Goal: Task Accomplishment & Management: Complete application form

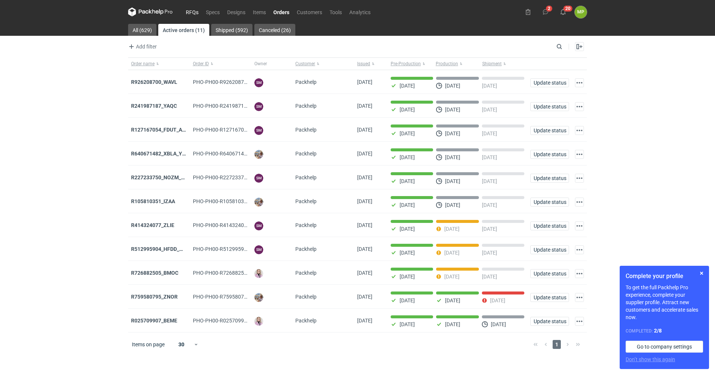
click at [194, 9] on link "RFQs" at bounding box center [192, 11] width 20 height 9
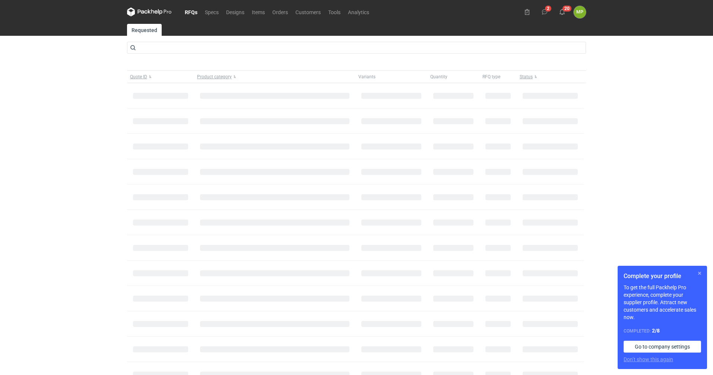
click at [700, 275] on button "button" at bounding box center [699, 273] width 9 height 9
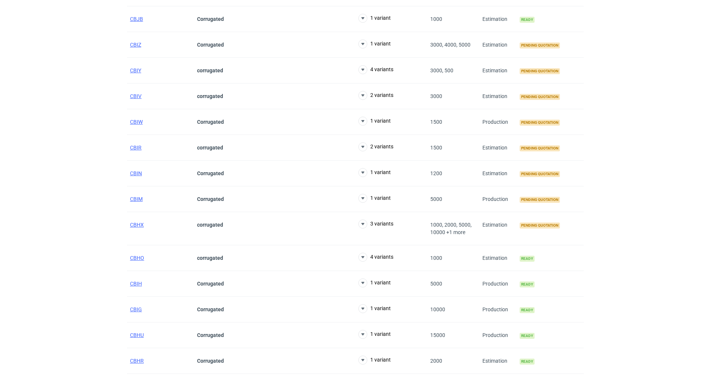
scroll to position [335, 0]
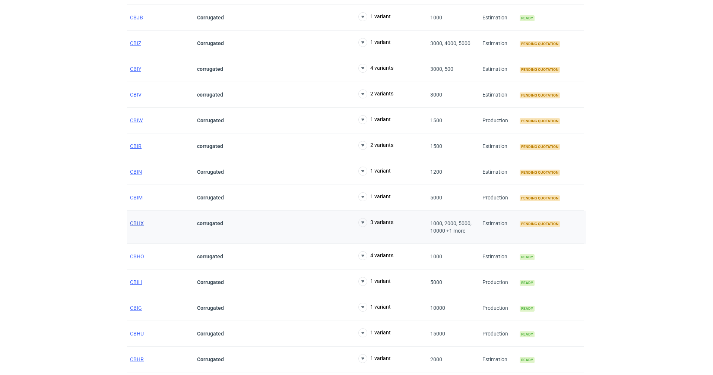
click at [136, 220] on span "CBHX" at bounding box center [137, 223] width 14 height 6
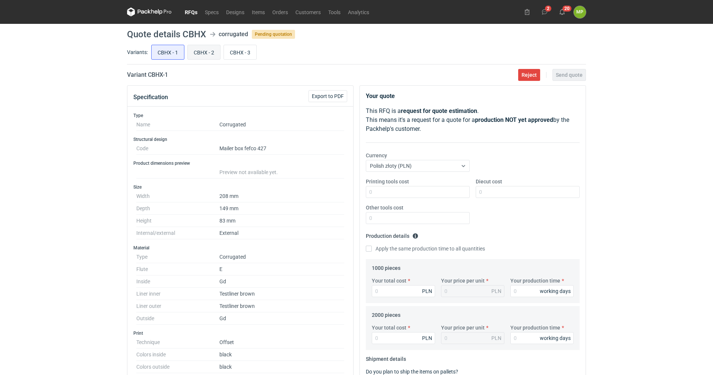
click at [202, 50] on input "CBHX - 2" at bounding box center [204, 52] width 32 height 14
radio input "true"
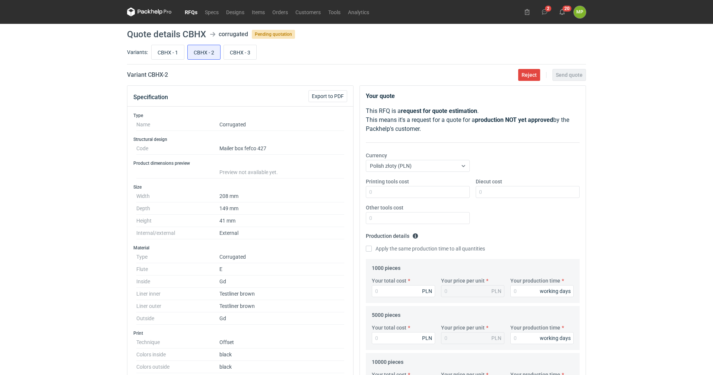
click at [194, 12] on link "RFQs" at bounding box center [191, 11] width 20 height 9
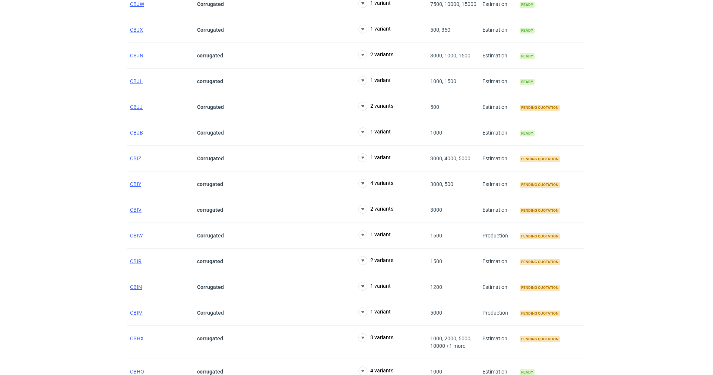
scroll to position [224, 0]
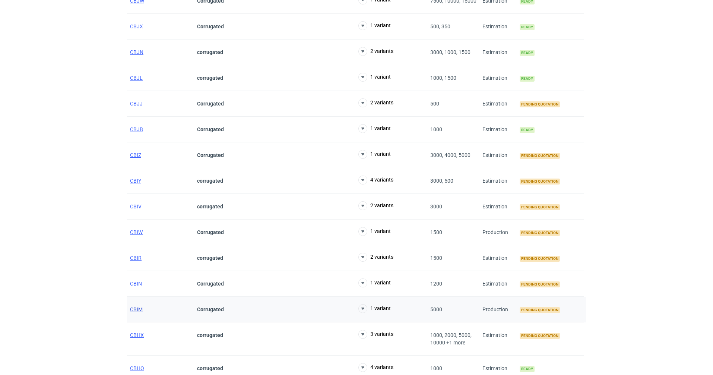
click at [142, 310] on span "CBIM" at bounding box center [136, 309] width 13 height 6
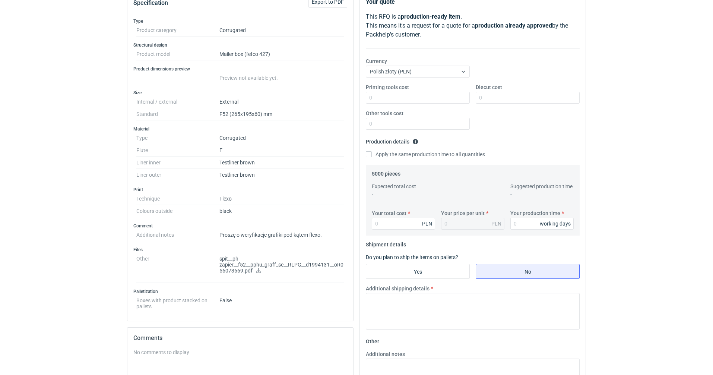
scroll to position [112, 0]
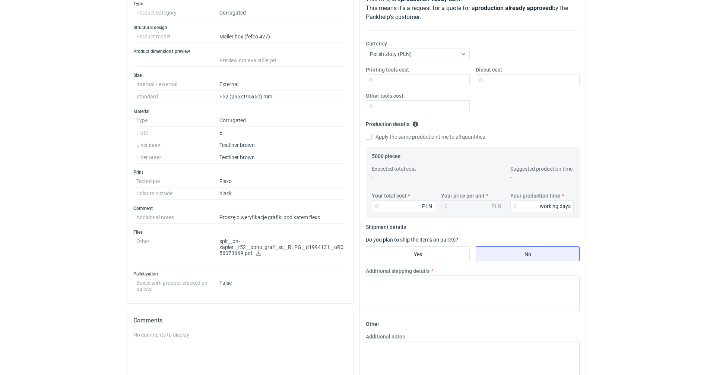
click at [253, 249] on p "spit__ph-zapier__f52__pphu_graff_sc__RLPG__d1994131__oR056073669.pdf" at bounding box center [281, 247] width 125 height 19
click at [256, 253] on icon at bounding box center [259, 252] width 6 height 5
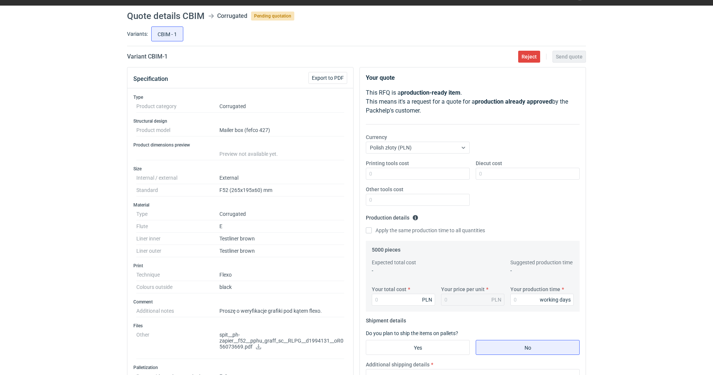
scroll to position [0, 0]
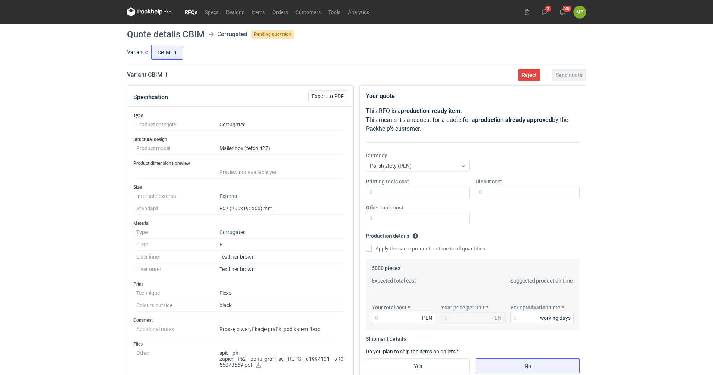
click at [193, 10] on link "RFQs" at bounding box center [191, 11] width 20 height 9
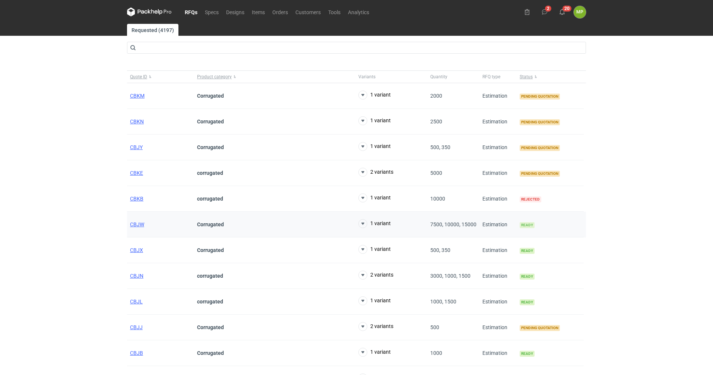
click at [529, 222] on div "Ready" at bounding box center [550, 225] width 67 height 26
click at [523, 253] on span "Ready" at bounding box center [527, 251] width 15 height 6
click at [525, 224] on span "Ready" at bounding box center [527, 225] width 15 height 6
click at [145, 224] on div "CBJW" at bounding box center [160, 225] width 67 height 26
click at [142, 224] on span "CBJW" at bounding box center [137, 224] width 14 height 6
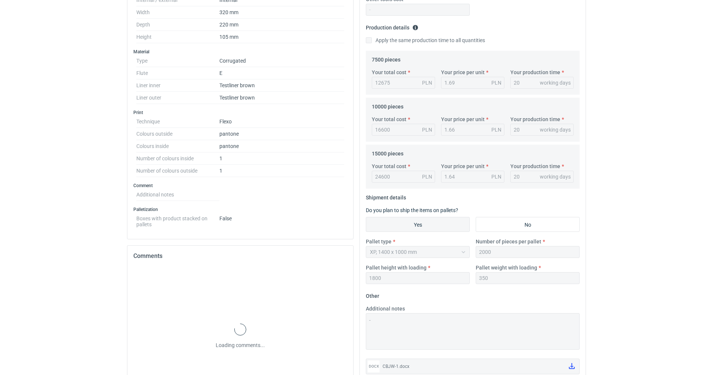
scroll to position [257, 0]
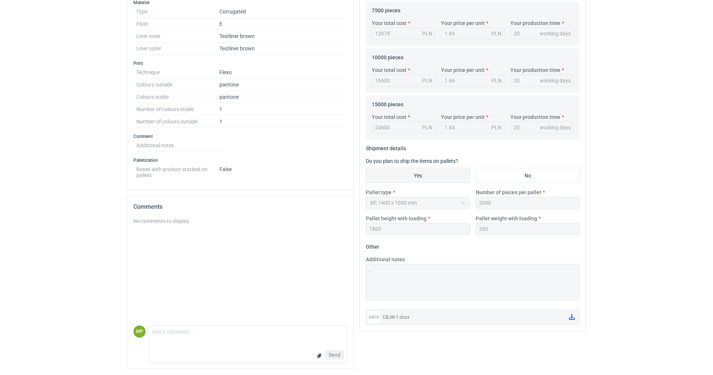
click at [574, 318] on icon at bounding box center [572, 317] width 6 height 6
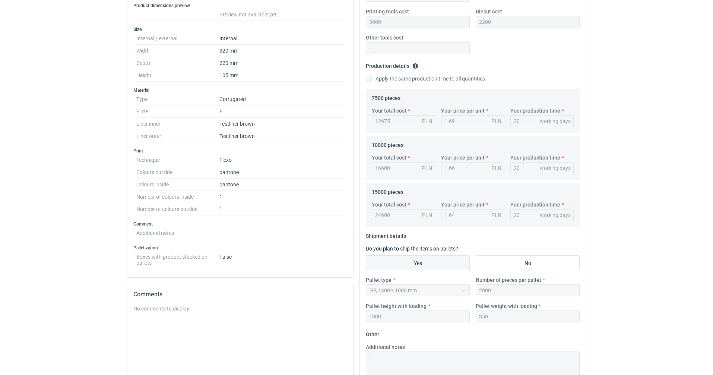
scroll to position [0, 0]
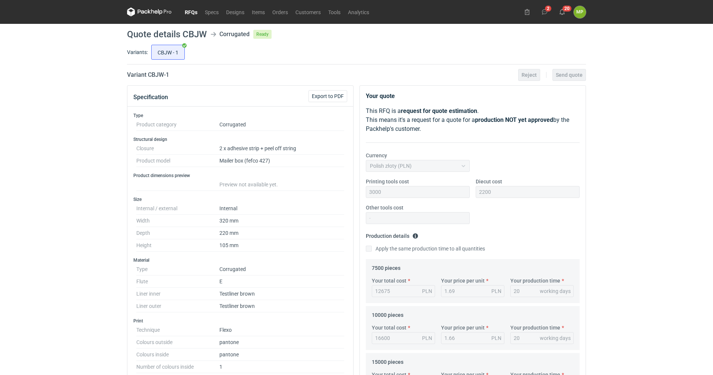
drag, startPoint x: 184, startPoint y: 75, endPoint x: 183, endPoint y: 71, distance: 4.4
click at [191, 12] on link "RFQs" at bounding box center [191, 11] width 20 height 9
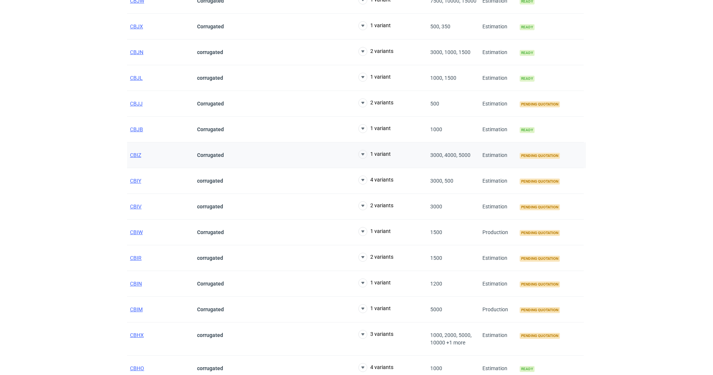
scroll to position [261, 0]
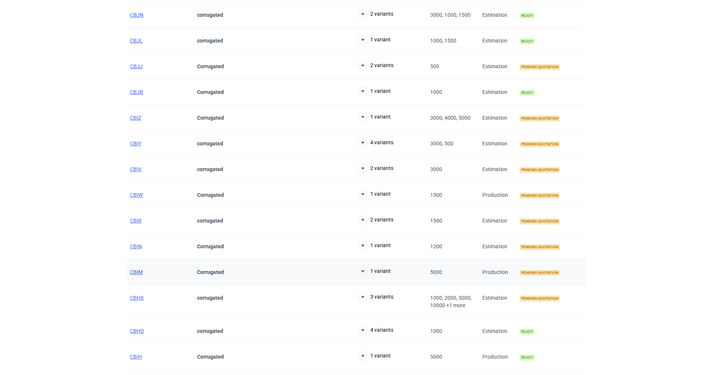
click at [133, 272] on span "CBIM" at bounding box center [136, 272] width 13 height 6
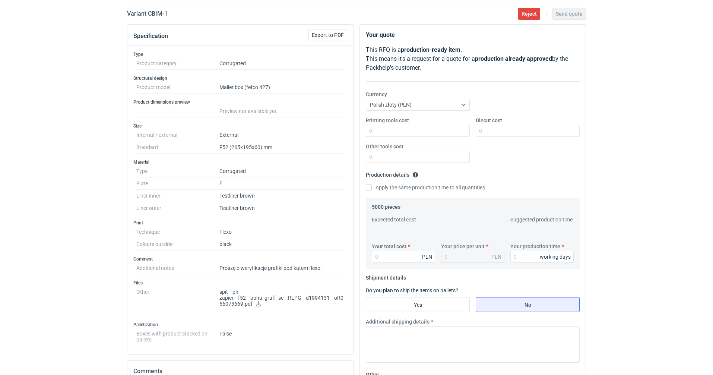
scroll to position [75, 0]
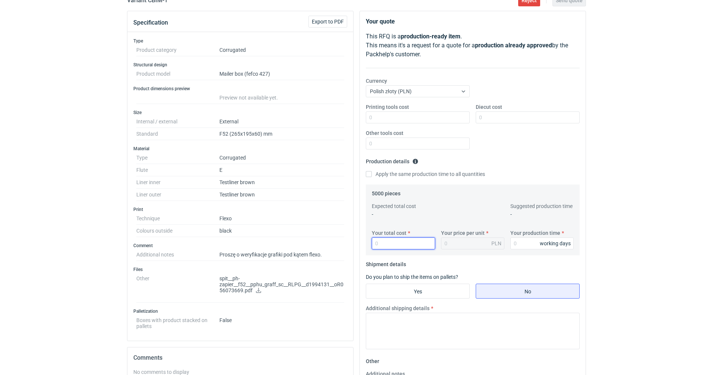
click at [418, 245] on input "Your total cost" at bounding box center [403, 243] width 63 height 12
type input "1"
type input "655"
type input "0.13"
type input "6550"
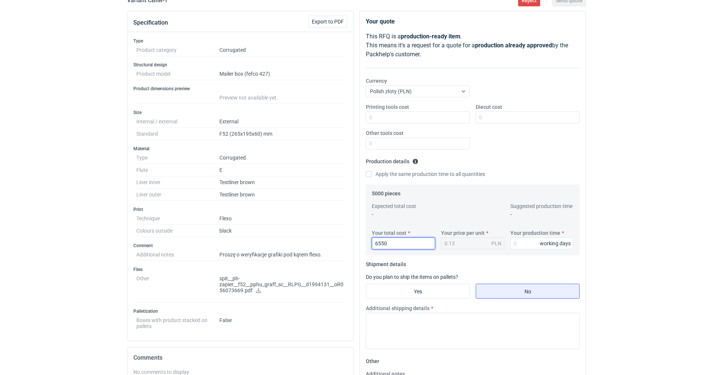
type input "1.31"
type input "6550"
click at [536, 241] on input "Your production time" at bounding box center [541, 243] width 63 height 12
type input "15"
click at [634, 110] on div "RFQs Specs Designs Items Orders Customers Tools Analytics 2 20 MP [PERSON_NAME]…" at bounding box center [356, 112] width 713 height 375
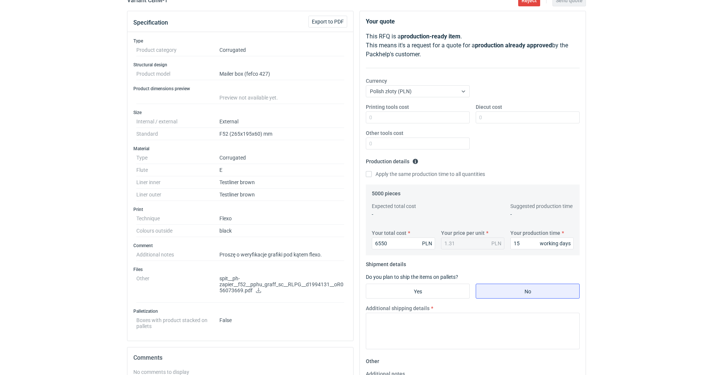
scroll to position [37, 0]
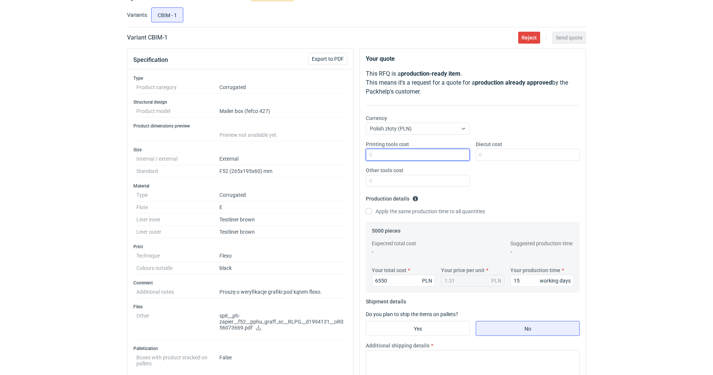
click at [428, 156] on input "Printing tools cost" at bounding box center [418, 155] width 104 height 12
drag, startPoint x: 390, startPoint y: 278, endPoint x: 331, endPoint y: 271, distance: 59.6
click at [336, 275] on div "Specification Export to PDF Type Product category Corrugated Structural design …" at bounding box center [356, 305] width 465 height 515
type input "5150"
type input "1.03"
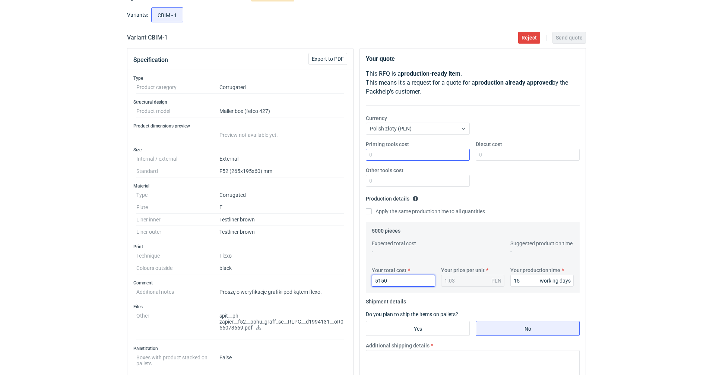
type input "5150"
click at [403, 152] on input "Printing tools cost" at bounding box center [418, 155] width 104 height 12
type input "1000"
click at [663, 227] on div "RFQs Specs Designs Items Orders Customers Tools Analytics 2 20 MP [PERSON_NAME]…" at bounding box center [356, 150] width 713 height 375
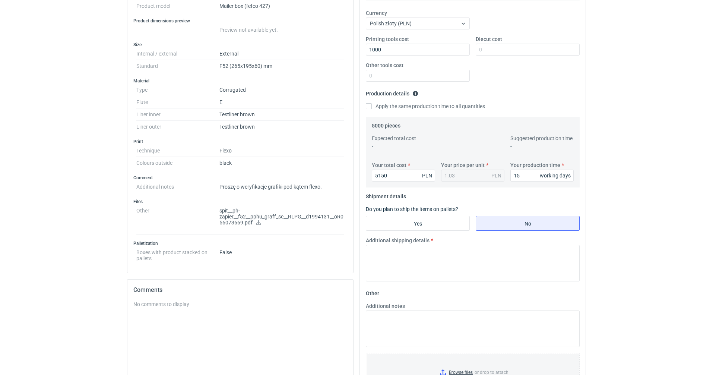
scroll to position [225, 0]
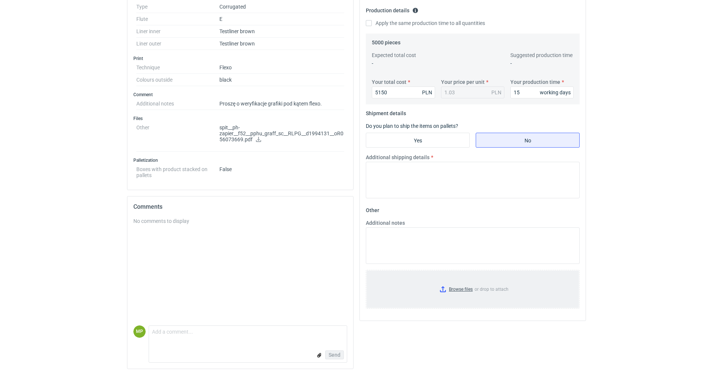
click at [464, 290] on input "Browse files or drop to attach" at bounding box center [473, 288] width 212 height 37
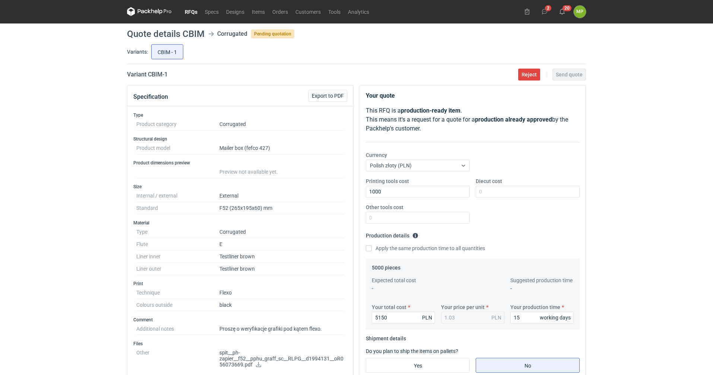
scroll to position [0, 0]
click at [674, 199] on div "RFQs Specs Designs Items Orders Customers Tools Analytics 2 20 MP [PERSON_NAME]…" at bounding box center [356, 187] width 713 height 375
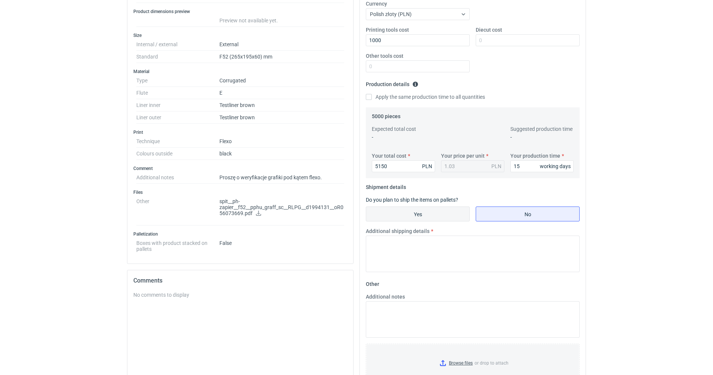
scroll to position [151, 0]
click at [446, 222] on label "Yes" at bounding box center [418, 214] width 104 height 15
click at [446, 222] on input "Yes" at bounding box center [417, 215] width 103 height 14
radio input "true"
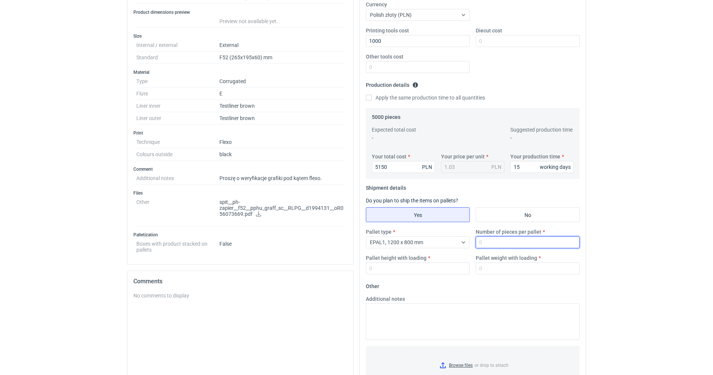
click at [542, 241] on input "Number of pieces per pallet" at bounding box center [528, 242] width 104 height 12
drag, startPoint x: 542, startPoint y: 232, endPoint x: 476, endPoint y: 233, distance: 66.7
click at [476, 233] on label "Number of pieces per pallet" at bounding box center [509, 231] width 66 height 7
copy label "Number of pieces per pallet"
click at [530, 240] on input "Number of pieces per pallet" at bounding box center [528, 242] width 104 height 12
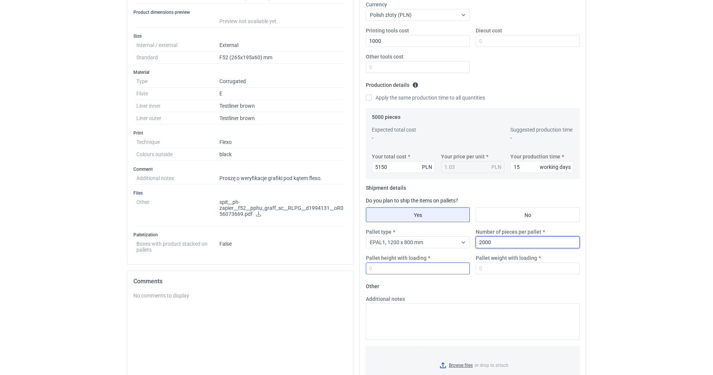
type input "2000"
click at [393, 273] on input "Pallet height with loading" at bounding box center [418, 268] width 104 height 12
type input "1900"
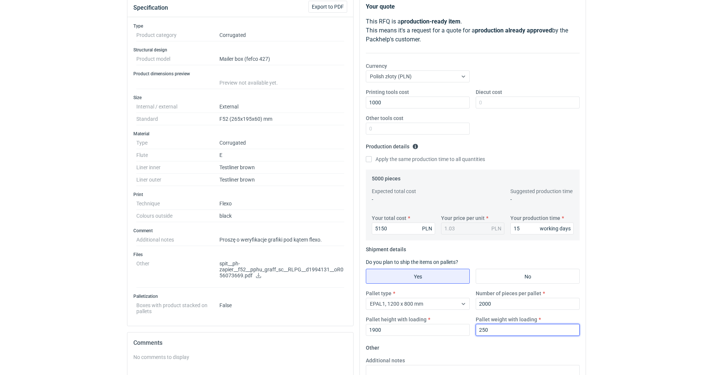
scroll to position [0, 0]
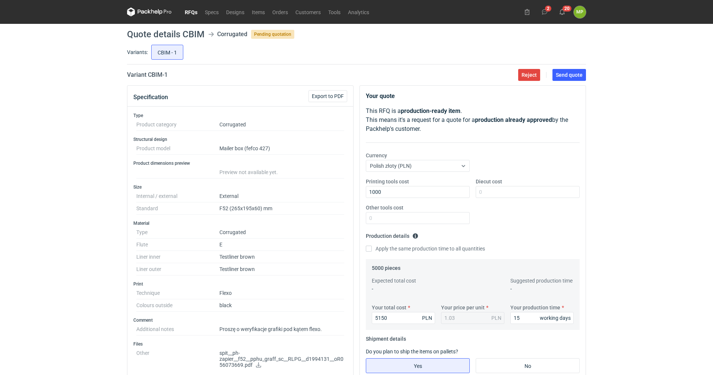
type input "250"
click at [594, 210] on div "RFQs Specs Designs Items Orders Customers Tools Analytics 2 20 MP [PERSON_NAME]…" at bounding box center [356, 187] width 713 height 375
click at [579, 73] on span "Send quote" at bounding box center [569, 74] width 27 height 5
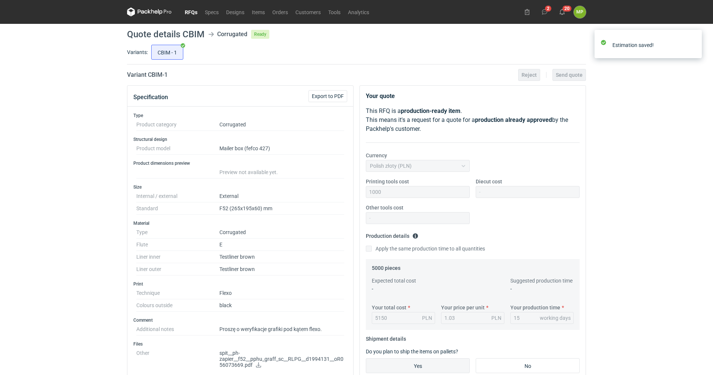
click at [193, 13] on link "RFQs" at bounding box center [191, 11] width 20 height 9
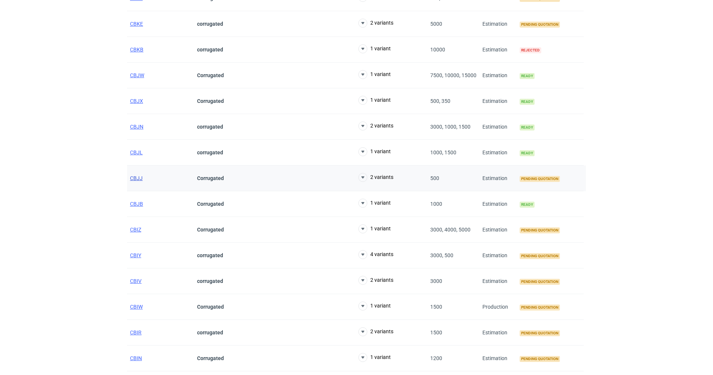
scroll to position [298, 0]
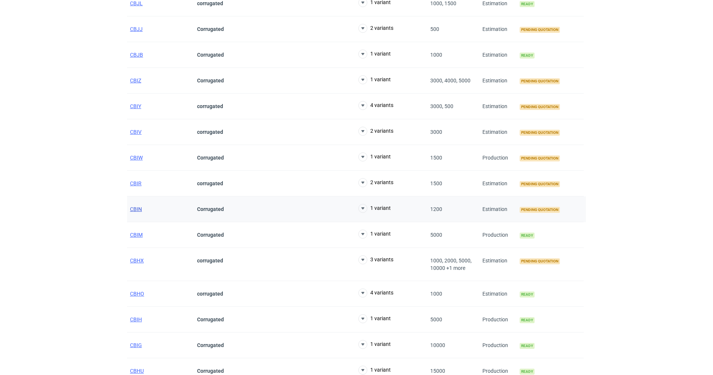
click at [134, 208] on span "CBIN" at bounding box center [136, 209] width 12 height 6
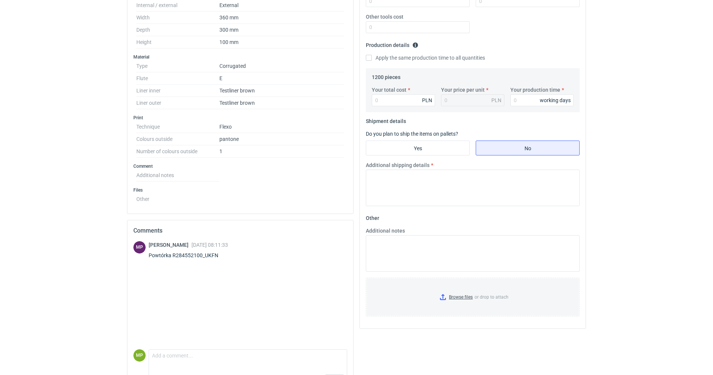
scroll to position [215, 0]
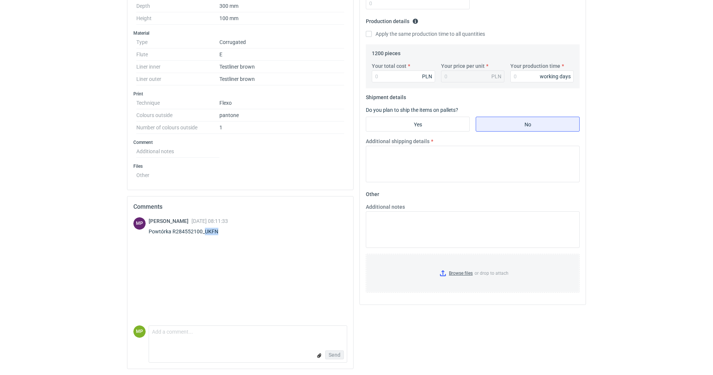
drag, startPoint x: 218, startPoint y: 230, endPoint x: 205, endPoint y: 231, distance: 13.1
click at [205, 231] on div "Powtórka R284552100_UKFN" at bounding box center [188, 231] width 79 height 7
copy div "UKFN"
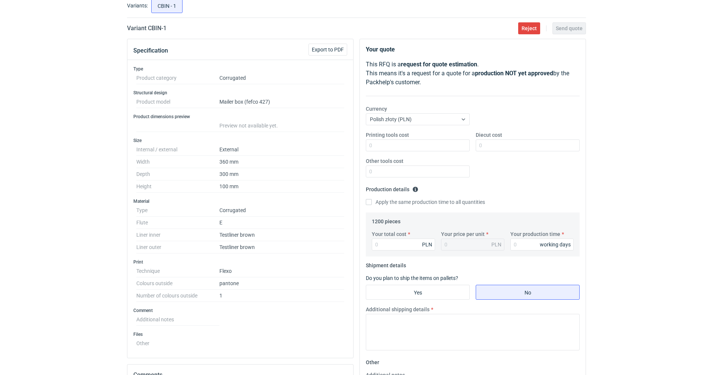
scroll to position [149, 0]
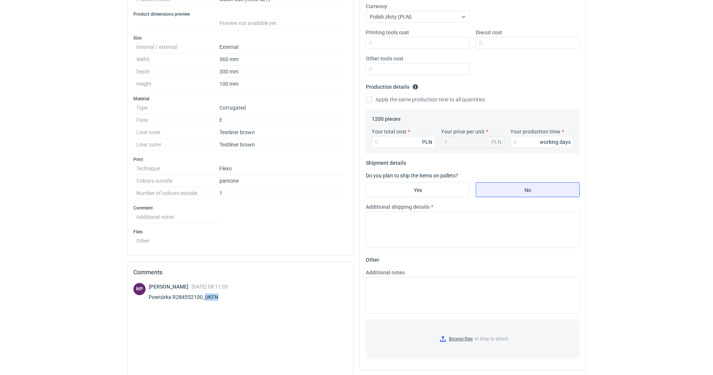
click at [244, 305] on div "MP [PERSON_NAME] [DATE] 08:11:33 Powtórka R284552100_UKFN" at bounding box center [240, 337] width 214 height 108
click at [228, 297] on div "Powtórka R284552100_UKFN" at bounding box center [188, 296] width 79 height 7
click at [187, 295] on div "Powtórka R284552100_UKFN" at bounding box center [188, 296] width 79 height 7
drag, startPoint x: 172, startPoint y: 296, endPoint x: 246, endPoint y: 295, distance: 74.1
click at [246, 295] on div "MP [PERSON_NAME] [DATE] 08:11:33 Powtórka R284552100_UKFN" at bounding box center [240, 293] width 214 height 21
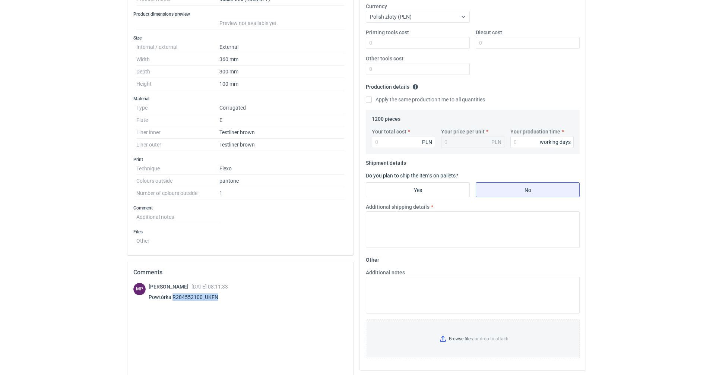
copy div "R284552100_UKFN"
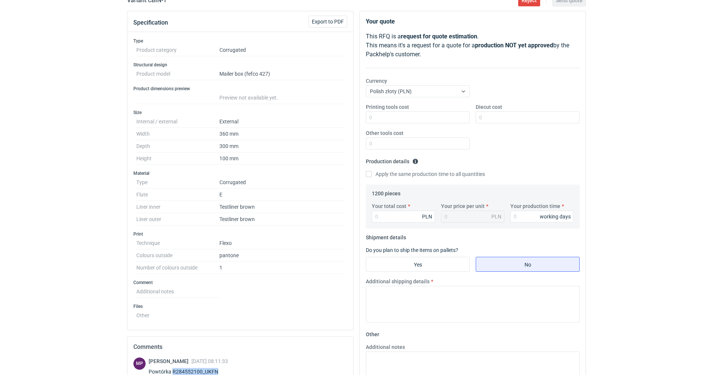
scroll to position [112, 0]
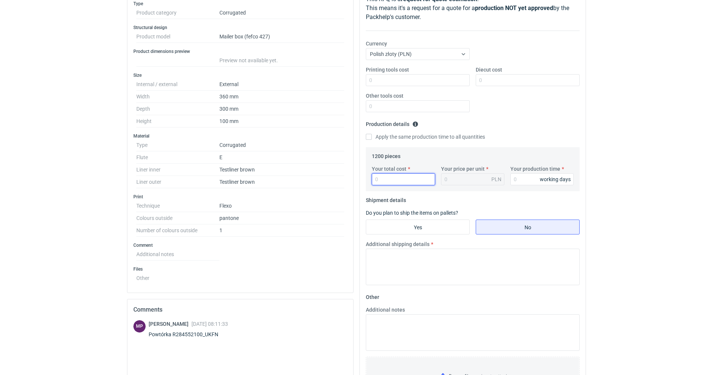
click at [383, 177] on input "Your total cost" at bounding box center [403, 179] width 63 height 12
type input "3025"
type input "2.52"
drag, startPoint x: 400, startPoint y: 181, endPoint x: 365, endPoint y: 181, distance: 35.0
click at [365, 181] on div "Your quote This RFQ is a request for quote estimation . This means it's a reque…" at bounding box center [473, 190] width 226 height 433
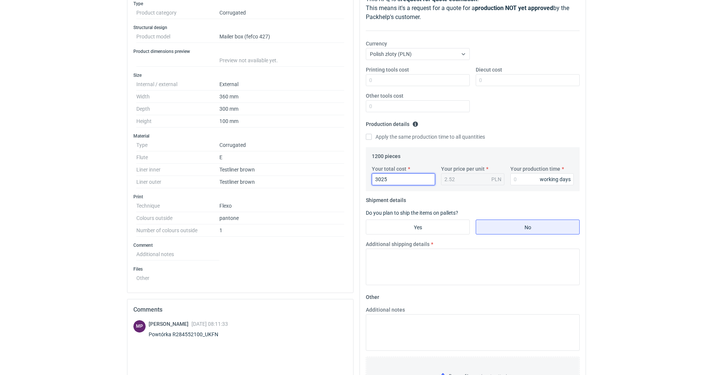
type input "2"
type input "2916"
type input "2.43"
type input "2916"
click at [515, 178] on input "Your production time" at bounding box center [541, 179] width 63 height 12
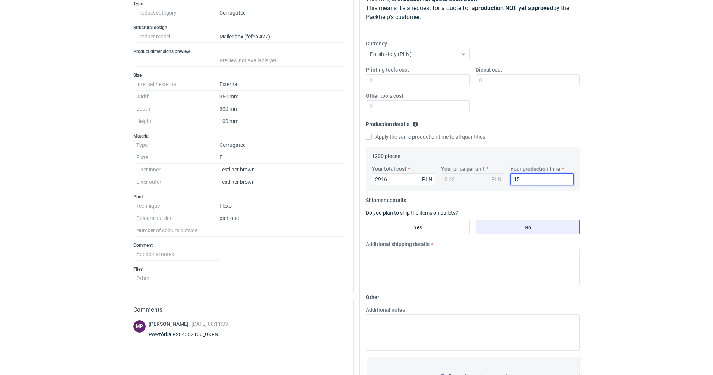
type input "15"
click at [646, 238] on div "RFQs Specs Designs Items Orders Customers Tools Analytics 2 20 MP [PERSON_NAME]…" at bounding box center [356, 75] width 713 height 375
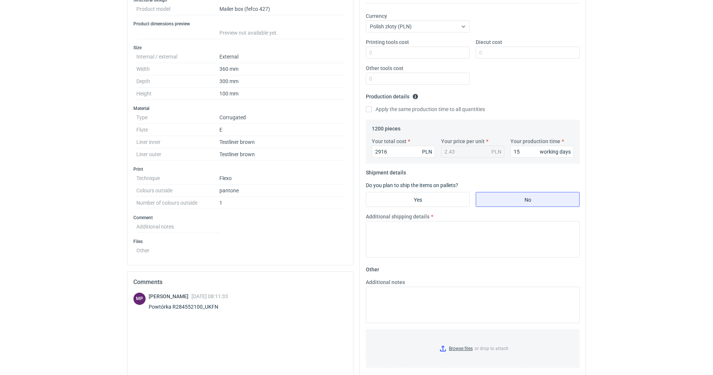
scroll to position [149, 0]
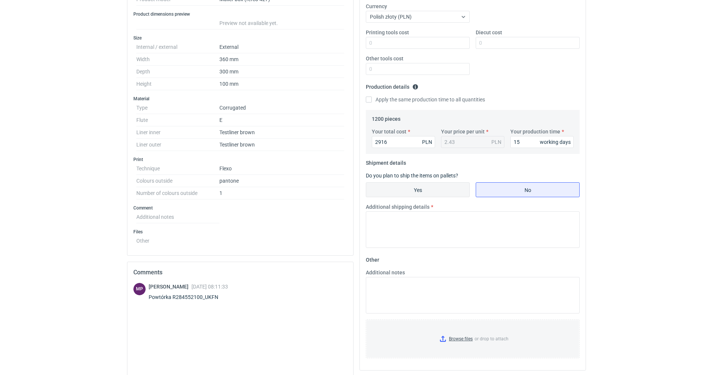
click at [400, 186] on input "Yes" at bounding box center [417, 190] width 103 height 14
radio input "true"
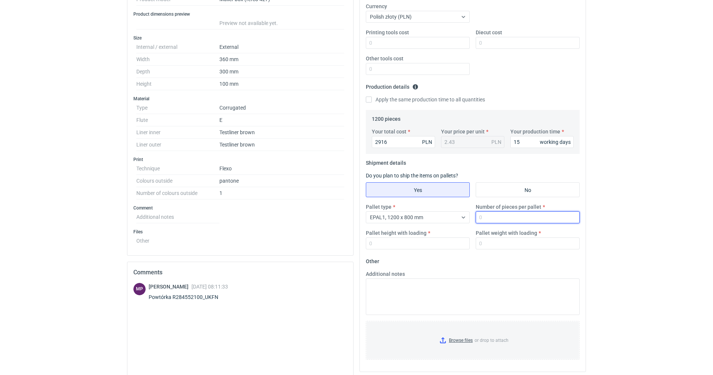
click at [485, 219] on input "Number of pieces per pallet" at bounding box center [528, 217] width 104 height 12
type input "1200"
type input "1600"
type input "200"
click at [462, 339] on input "Browse files or drop to attach" at bounding box center [473, 340] width 212 height 37
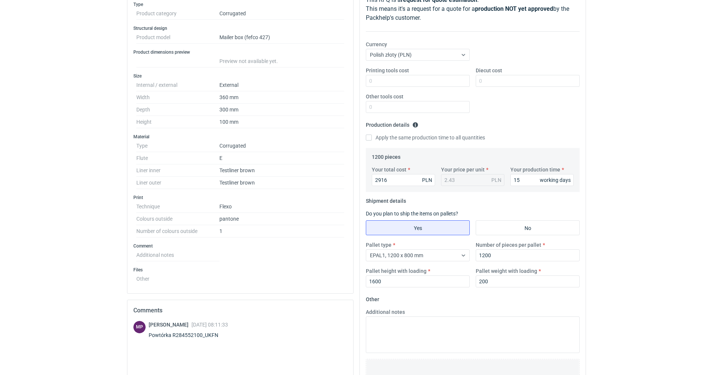
scroll to position [0, 0]
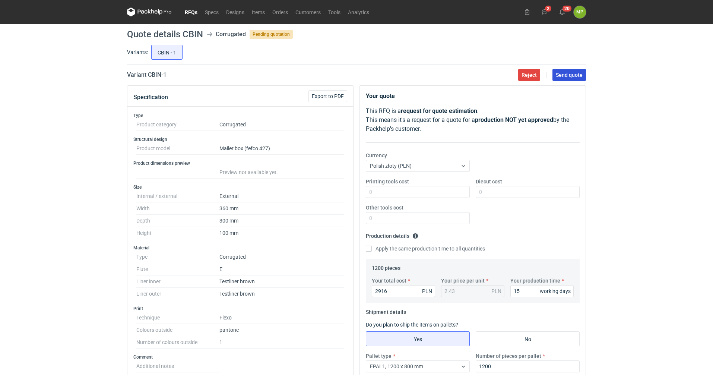
click at [570, 77] on span "Send quote" at bounding box center [569, 74] width 27 height 5
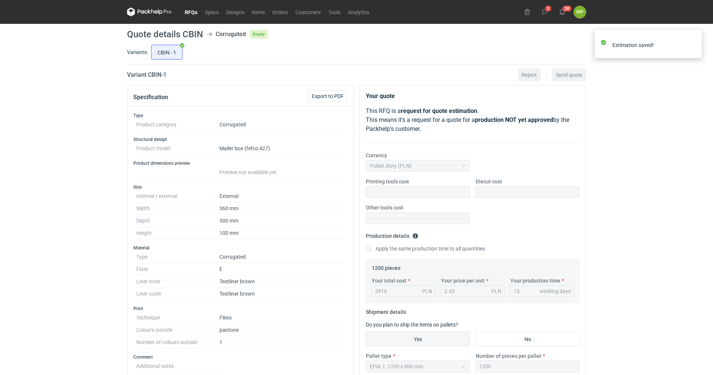
click at [194, 11] on link "RFQs" at bounding box center [191, 11] width 20 height 9
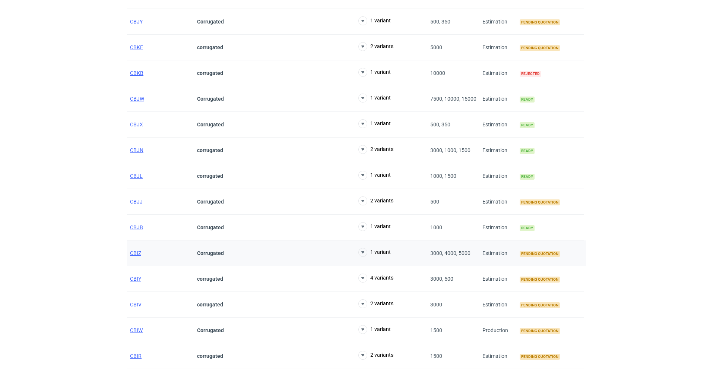
scroll to position [186, 0]
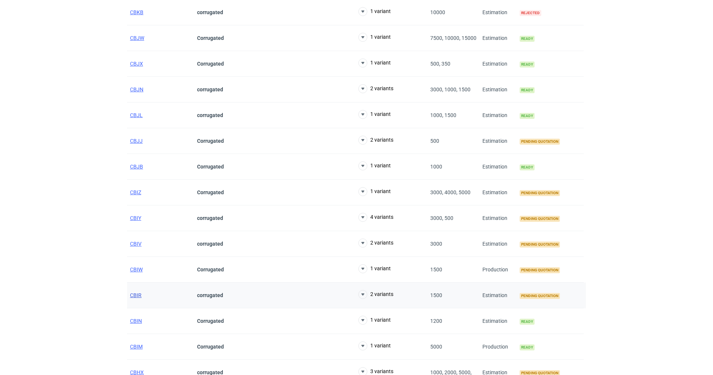
click at [140, 294] on span "CBIR" at bounding box center [136, 295] width 12 height 6
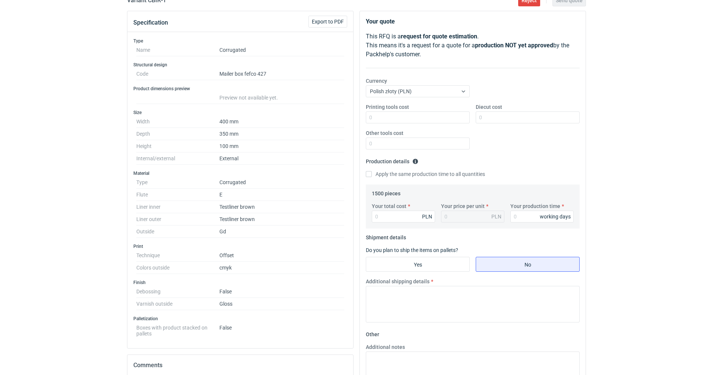
scroll to position [37, 0]
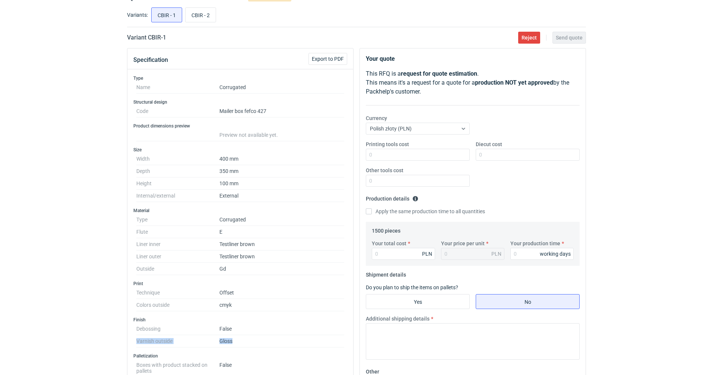
drag, startPoint x: 241, startPoint y: 340, endPoint x: 127, endPoint y: 335, distance: 114.5
click at [127, 335] on div "Specification Export to PDF Type Name Corrugated Structural design Code Mailer …" at bounding box center [240, 309] width 232 height 522
copy dl "Varnish outside Gloss"
